Goal: Task Accomplishment & Management: Manage account settings

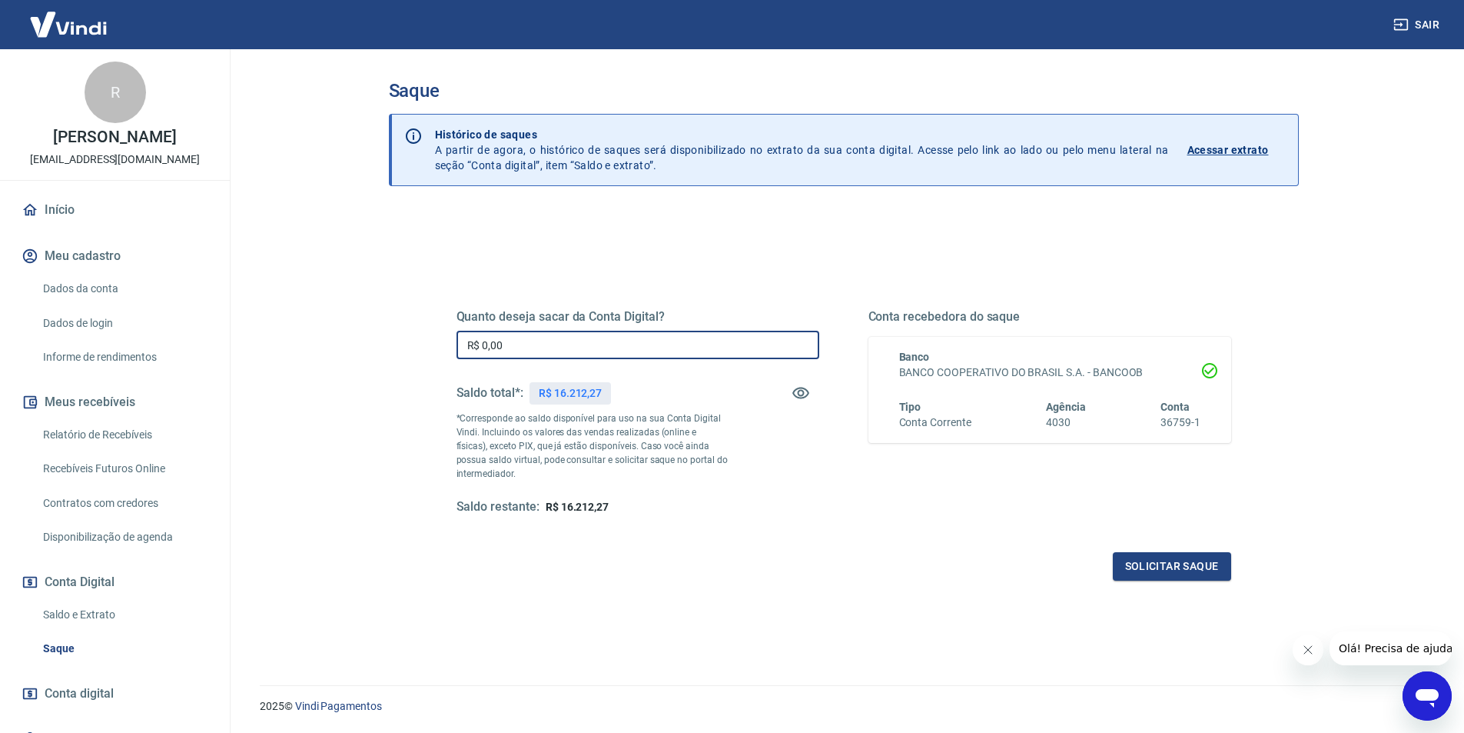
click at [564, 347] on input "R$ 0,00" at bounding box center [638, 345] width 363 height 28
type input "R$ 16.212,27"
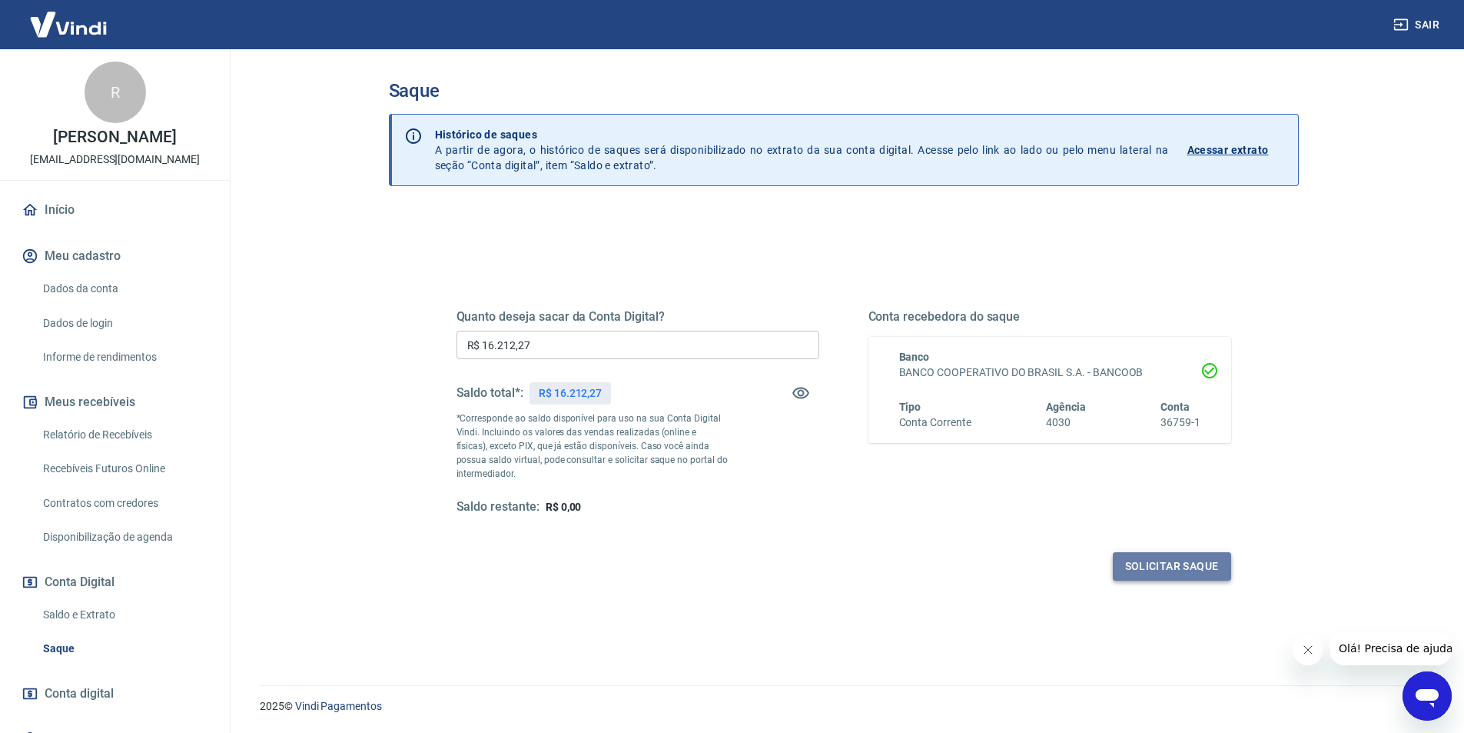
click at [1131, 557] on button "Solicitar saque" at bounding box center [1172, 566] width 118 height 28
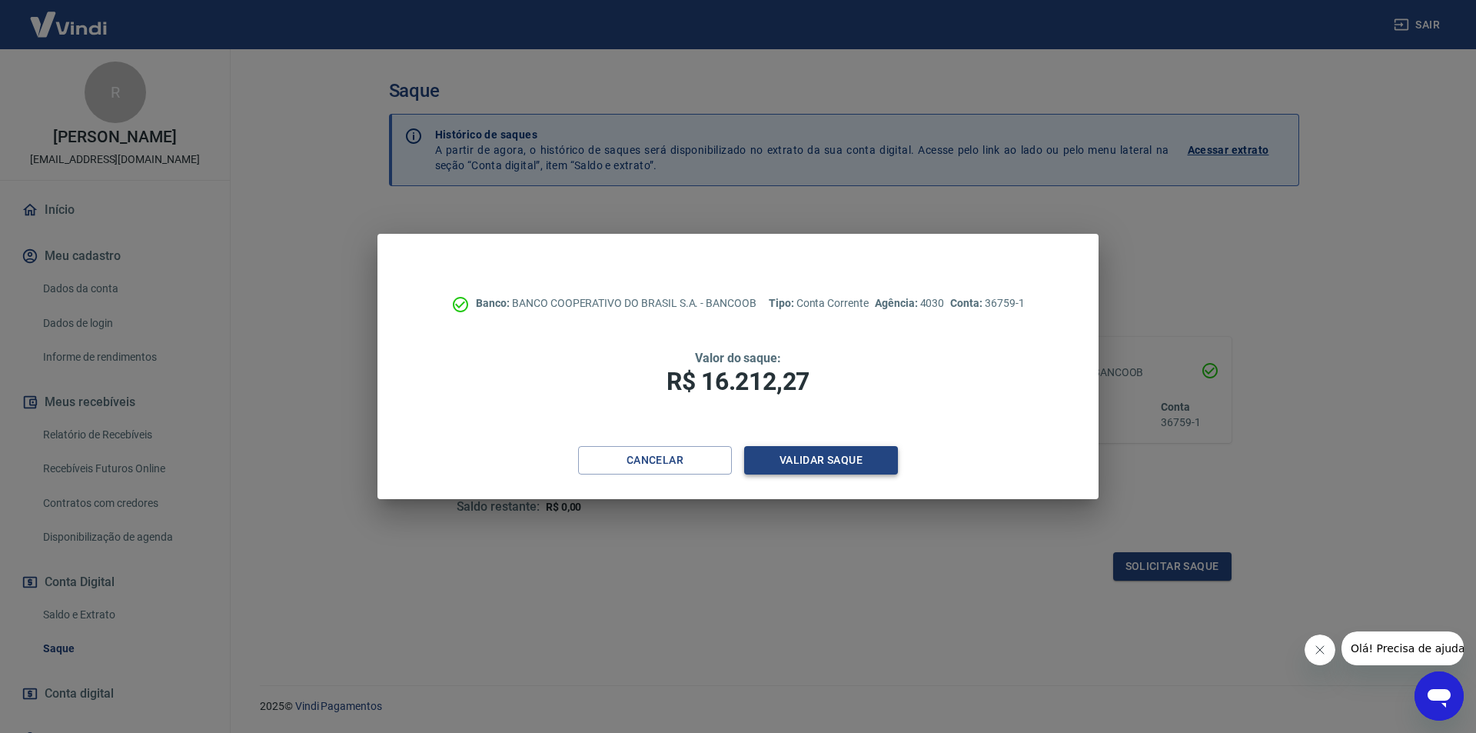
click at [873, 450] on button "Validar saque" at bounding box center [821, 460] width 154 height 28
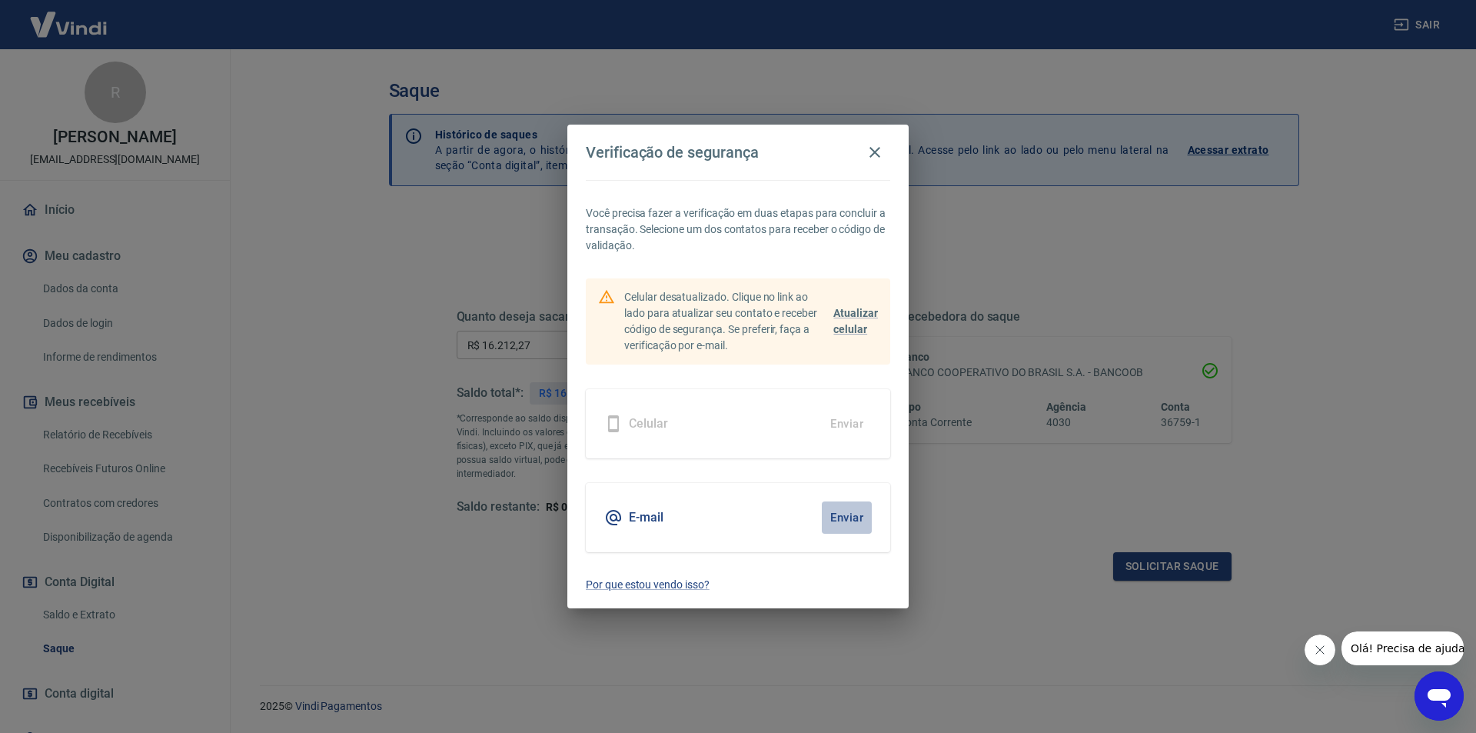
click at [849, 512] on button "Enviar" at bounding box center [847, 517] width 50 height 32
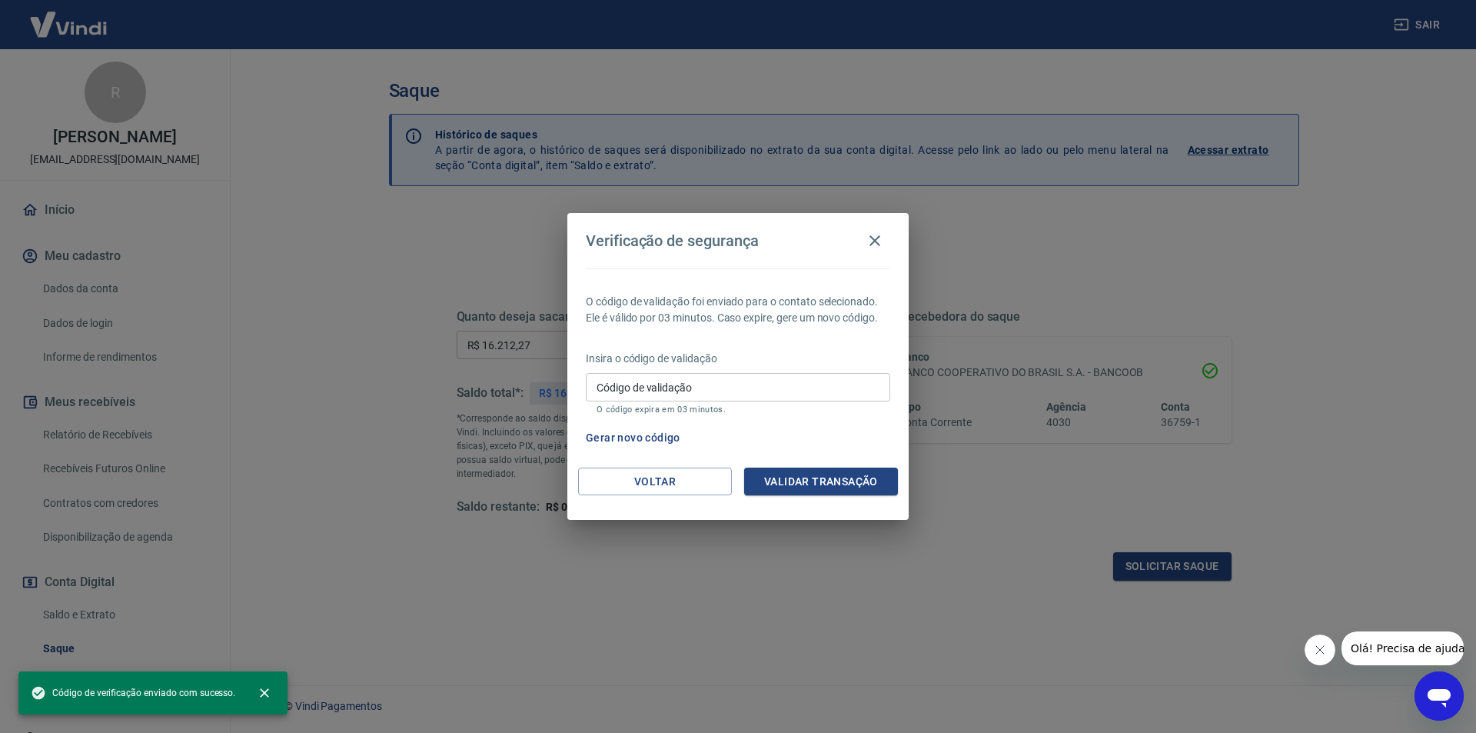
click at [724, 388] on input "Código de validação" at bounding box center [738, 387] width 304 height 28
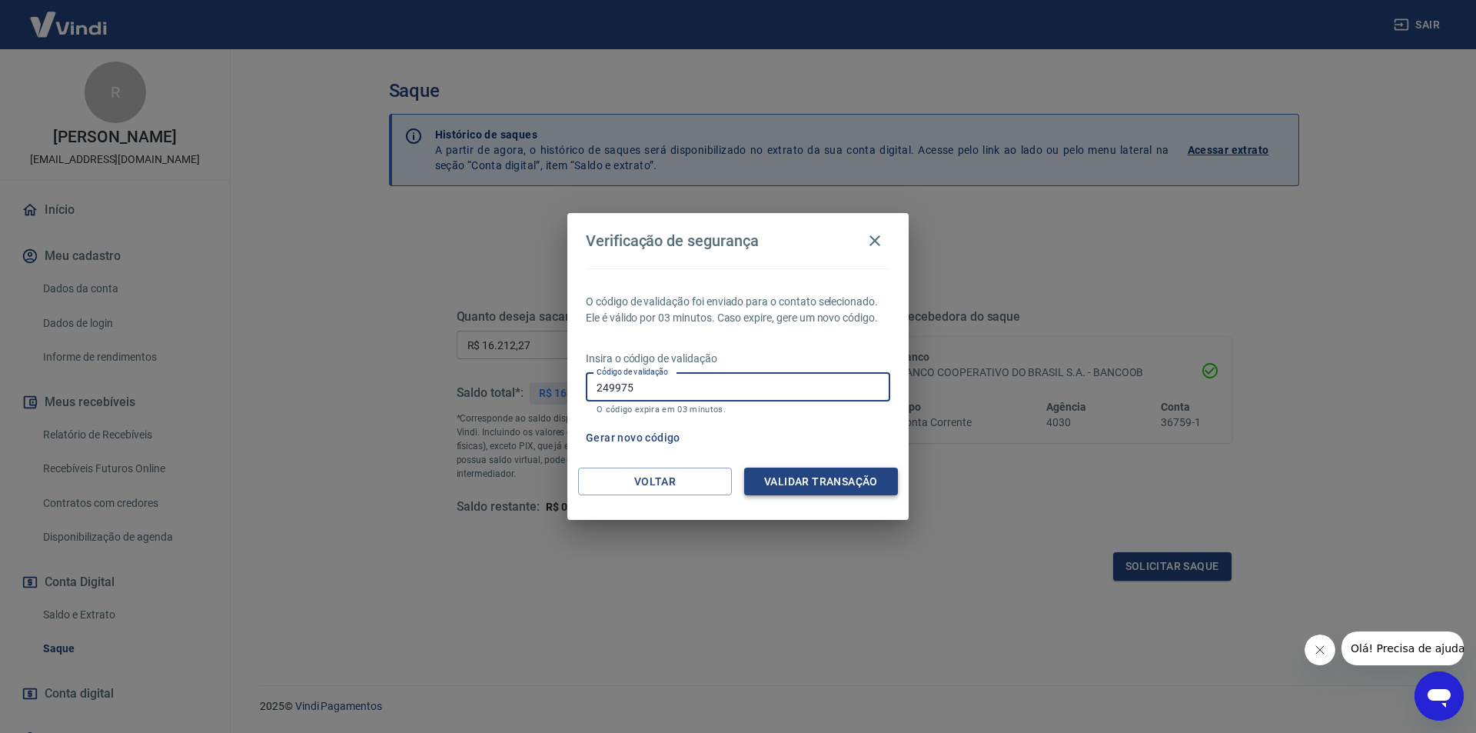
type input "249975"
click at [789, 475] on button "Validar transação" at bounding box center [821, 481] width 154 height 28
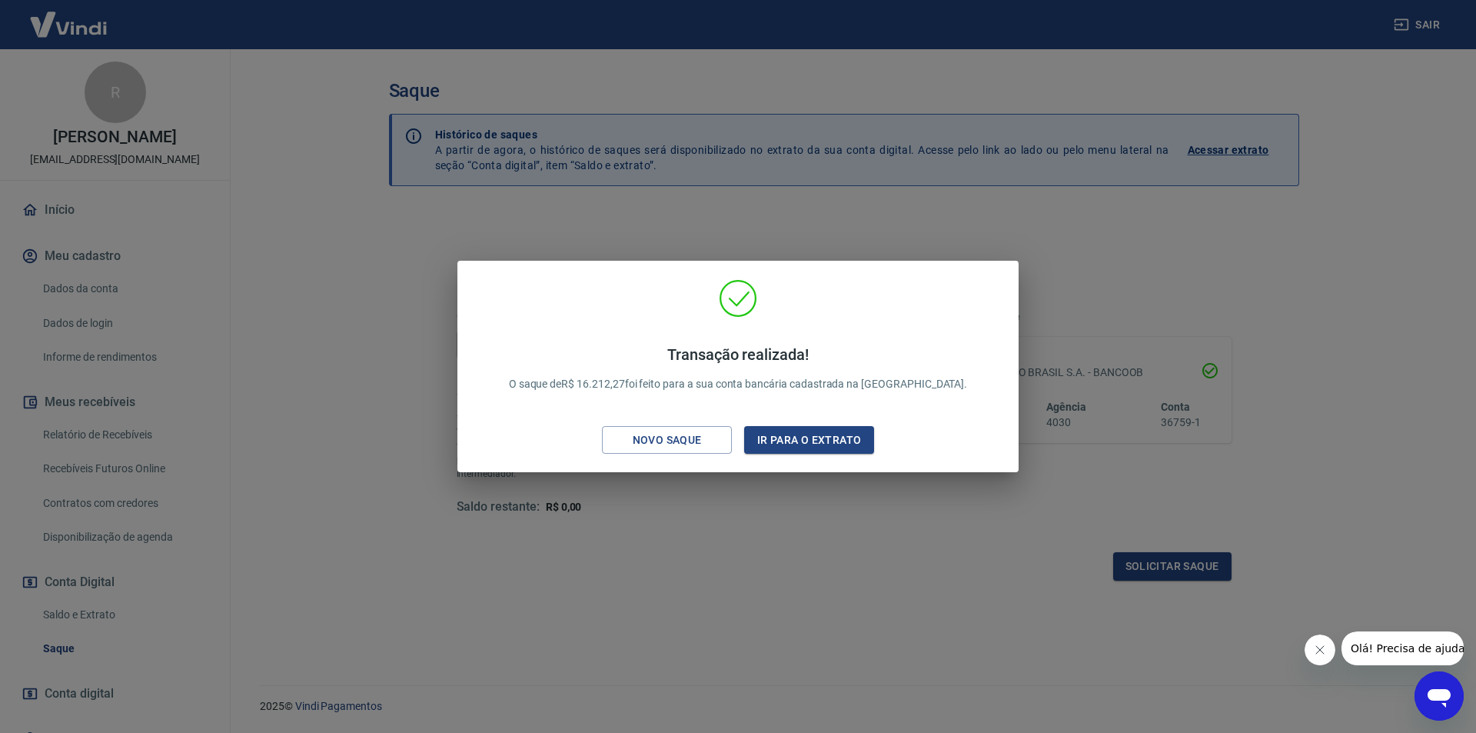
click at [929, 321] on div "Transação realizada! O saque de R$ 16.212,27 foi feito para a sua conta bancári…" at bounding box center [738, 369] width 537 height 181
click at [972, 280] on div "Transação realizada! O saque de R$ 16.212,27 foi feito para a sua conta bancári…" at bounding box center [738, 369] width 537 height 181
click at [450, 168] on div "Transação realizada! O saque de R$ 16.212,27 foi feito para a sua conta bancári…" at bounding box center [738, 366] width 1476 height 733
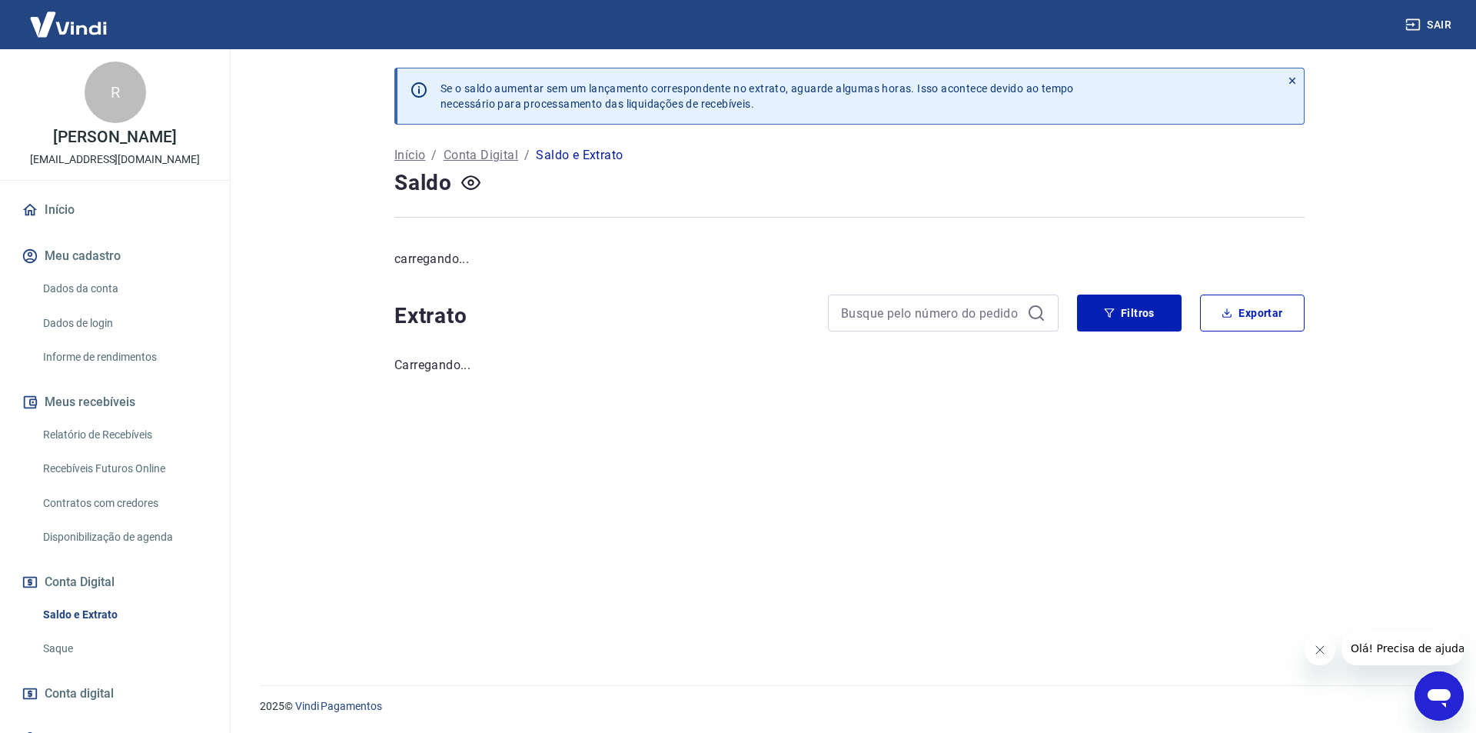
click at [85, 220] on link "Início" at bounding box center [114, 210] width 193 height 34
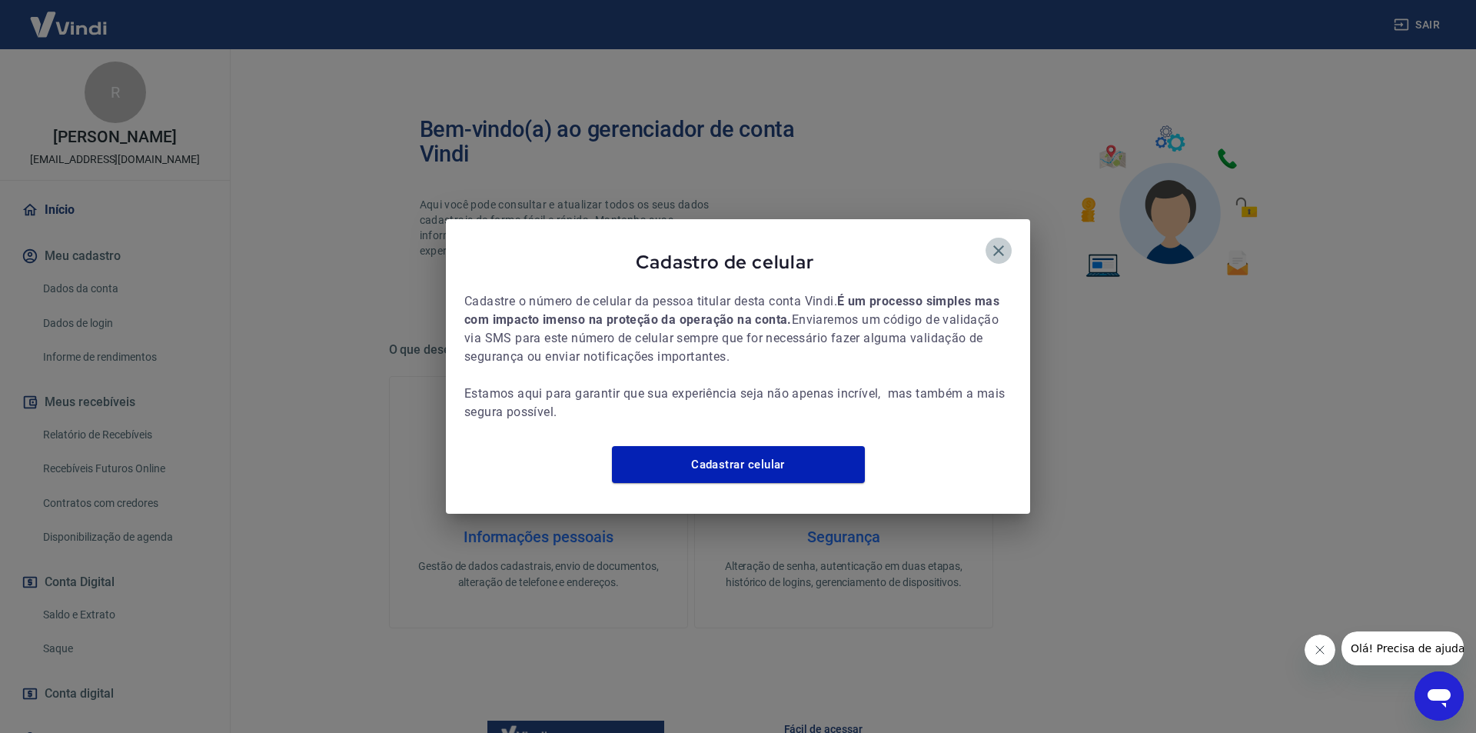
click at [1002, 241] on icon "button" at bounding box center [998, 250] width 18 height 18
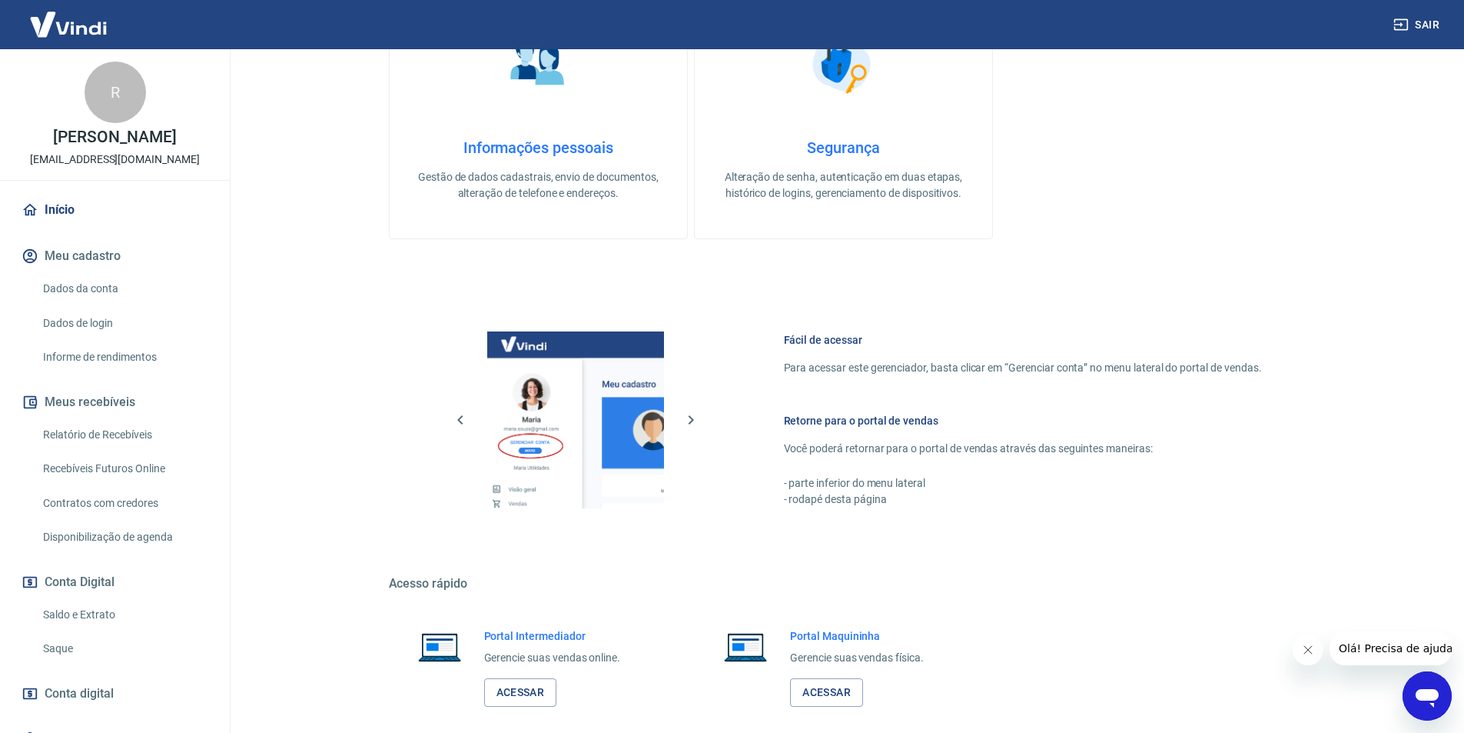
scroll to position [466, 0]
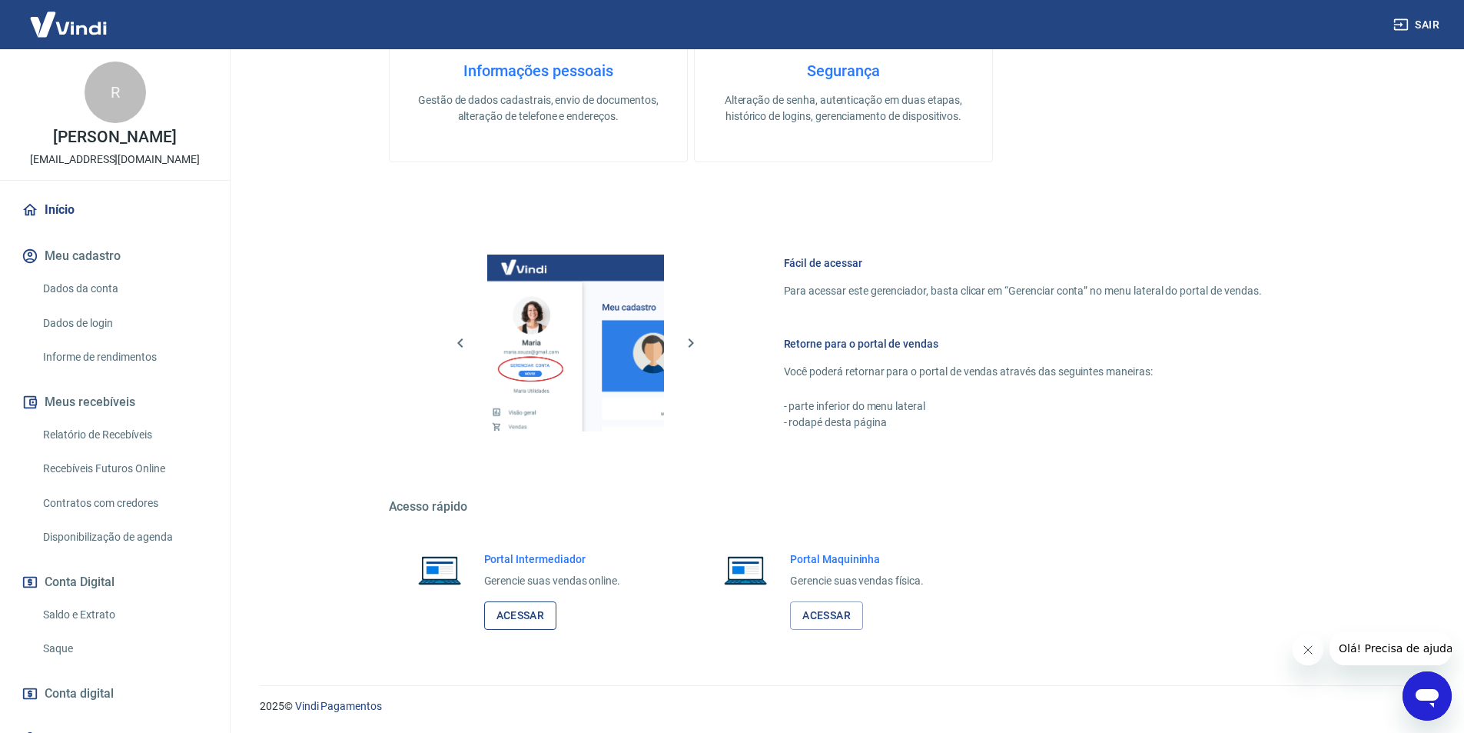
click at [511, 611] on link "Acessar" at bounding box center [520, 615] width 73 height 28
